Goal: Information Seeking & Learning: Check status

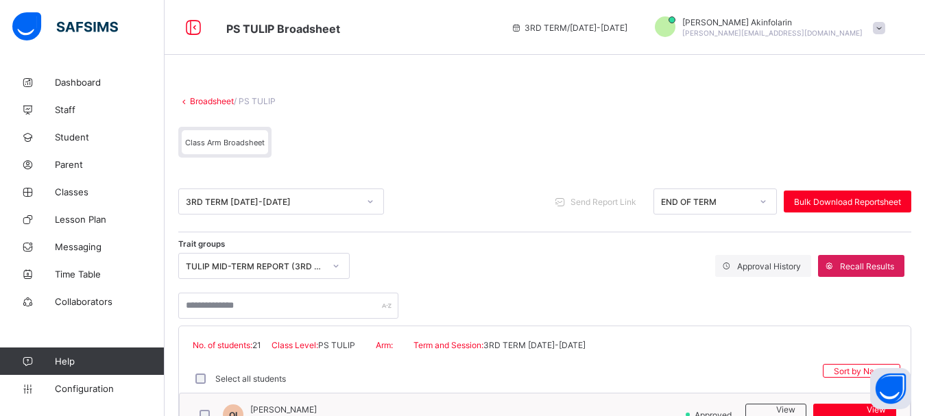
click at [885, 30] on span at bounding box center [879, 28] width 12 height 12
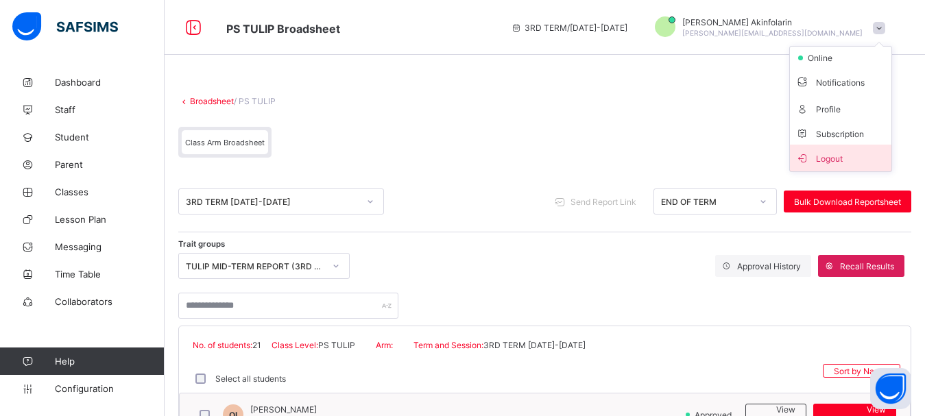
click at [843, 154] on span "Logout" at bounding box center [840, 158] width 90 height 16
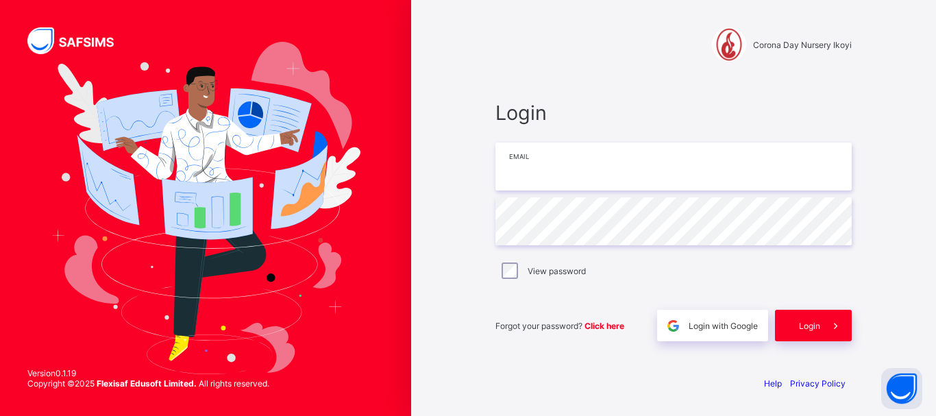
click at [622, 175] on input "email" at bounding box center [674, 167] width 356 height 48
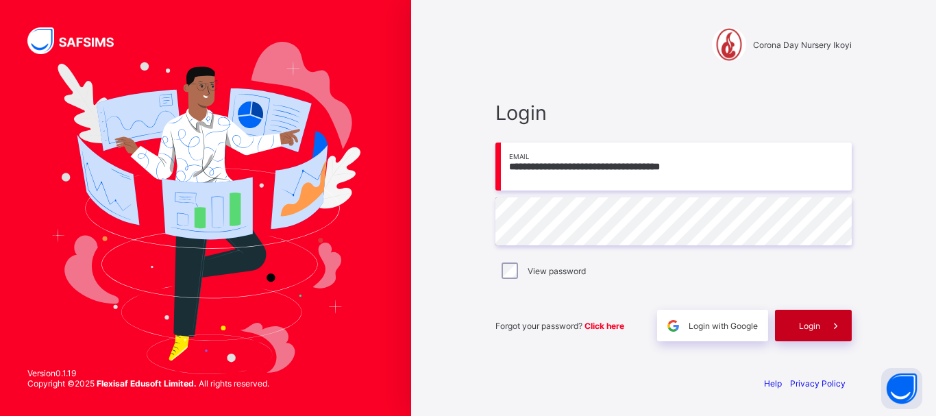
type input "**********"
click at [814, 326] on span "Login" at bounding box center [809, 326] width 21 height 10
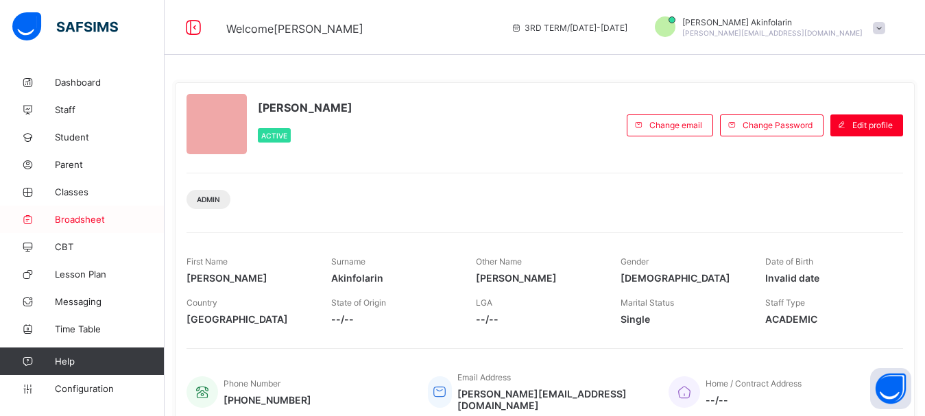
click at [80, 216] on span "Broadsheet" at bounding box center [110, 219] width 110 height 11
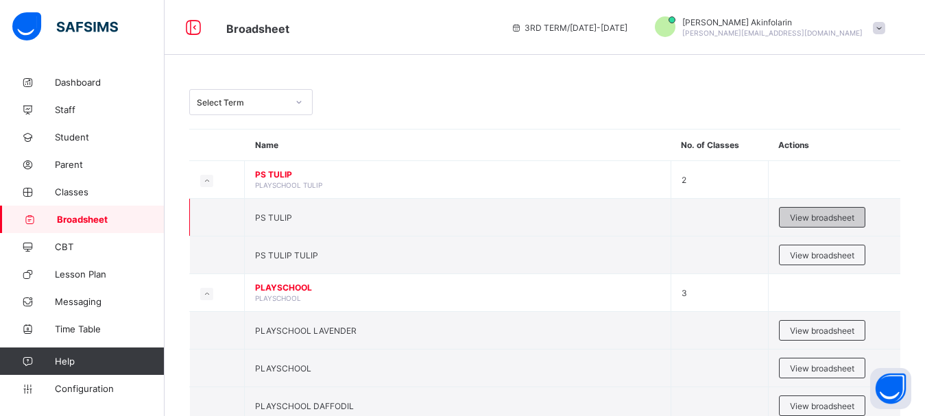
click at [820, 214] on span "View broadsheet" at bounding box center [822, 218] width 64 height 10
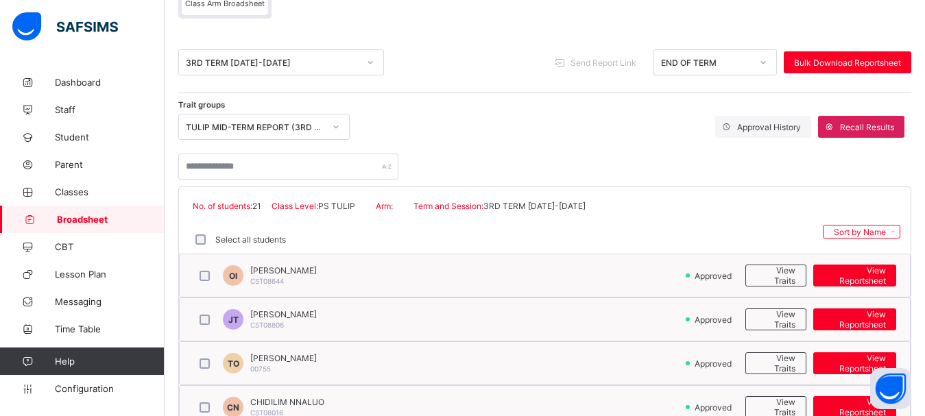
scroll to position [123, 0]
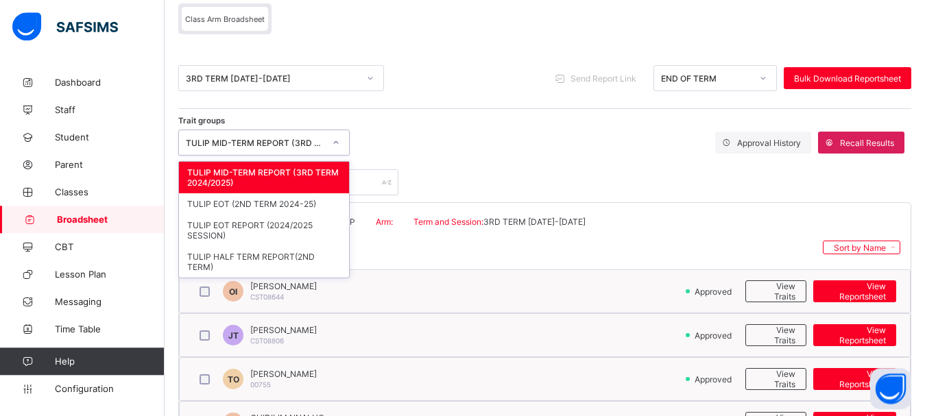
click at [276, 143] on div "TULIP MID-TERM REPORT (3RD TERM 2024/2025)" at bounding box center [255, 143] width 138 height 10
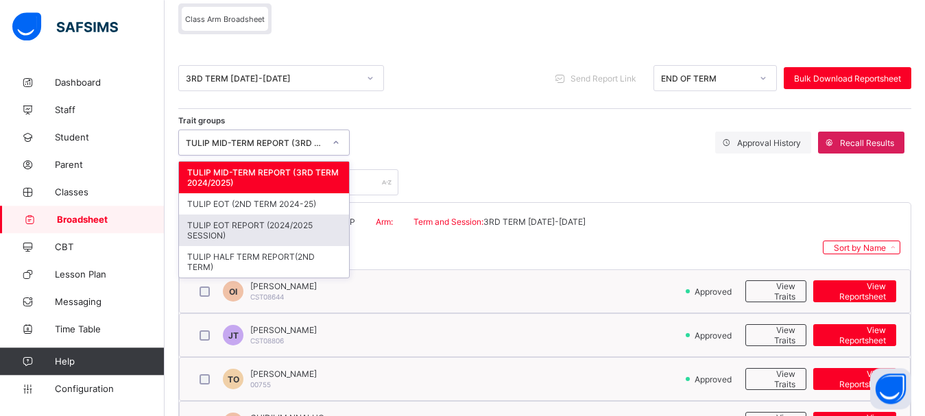
click at [288, 226] on div "TULIP EOT REPORT (2024/2025 SESSION)" at bounding box center [264, 231] width 170 height 32
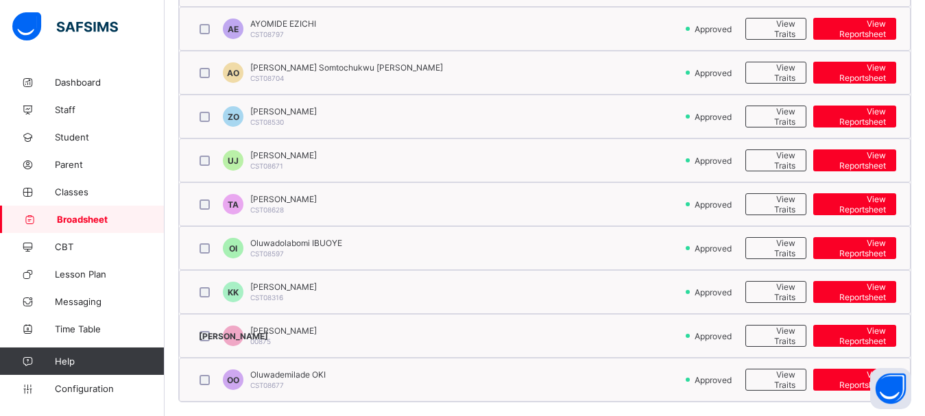
scroll to position [926, 0]
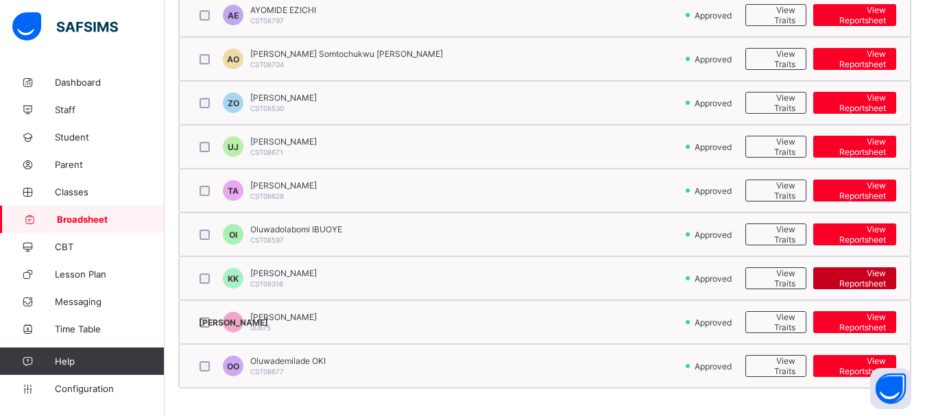
click at [858, 280] on span "View Reportsheet" at bounding box center [854, 278] width 62 height 21
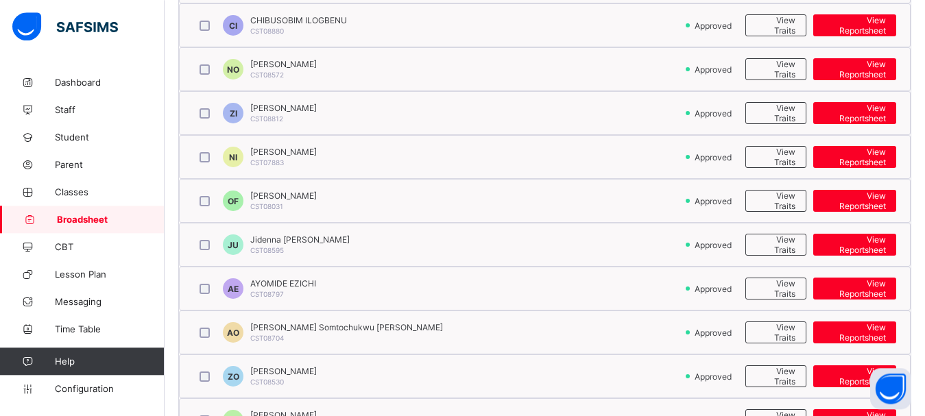
scroll to position [650, 0]
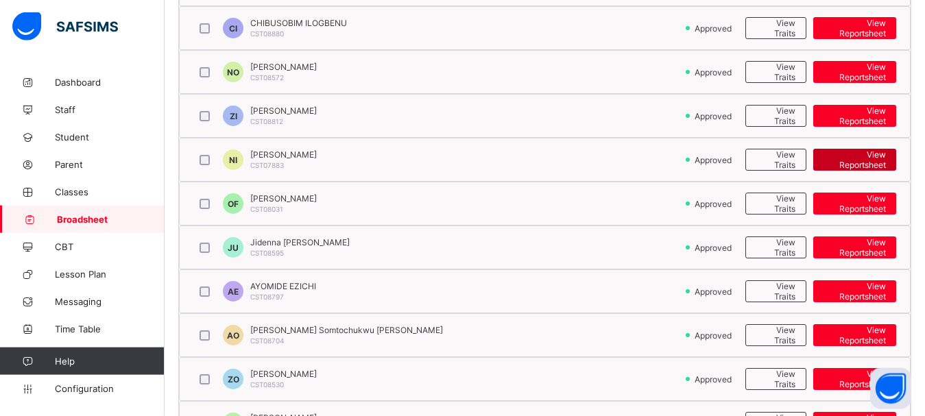
click at [867, 157] on span "View Reportsheet" at bounding box center [854, 159] width 62 height 21
